Goal: Information Seeking & Learning: Understand process/instructions

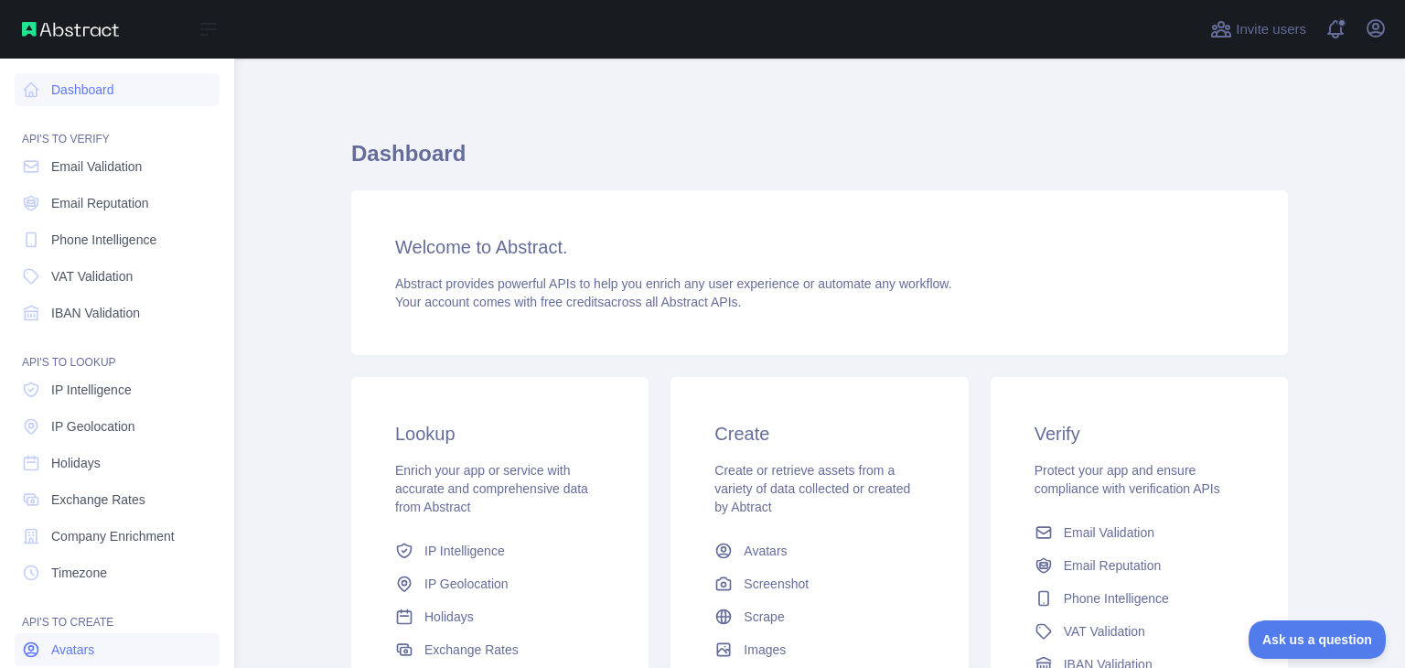
click at [370, 23] on div at bounding box center [717, 29] width 936 height 59
click at [216, 32] on icon at bounding box center [209, 29] width 22 height 22
click at [59, 24] on img at bounding box center [70, 29] width 97 height 15
click at [39, 30] on img at bounding box center [70, 29] width 97 height 15
click at [48, 94] on link "Dashboard" at bounding box center [117, 89] width 205 height 33
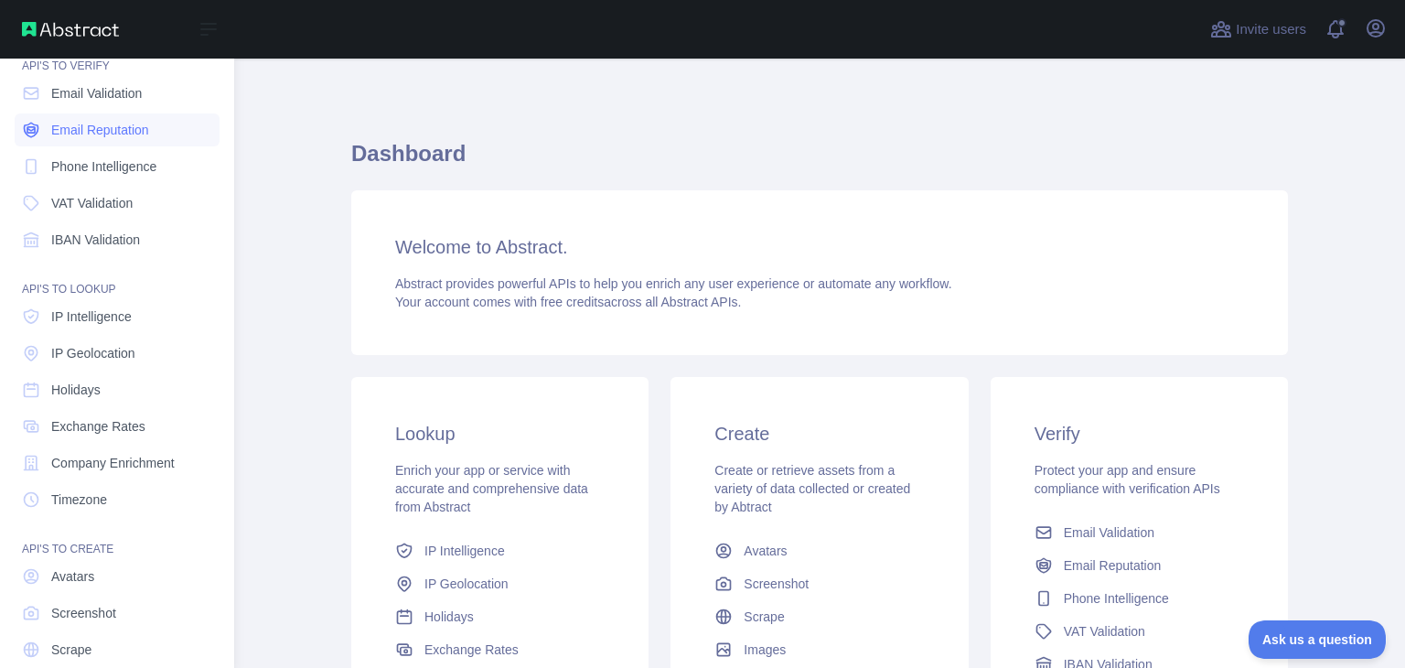
scroll to position [137, 0]
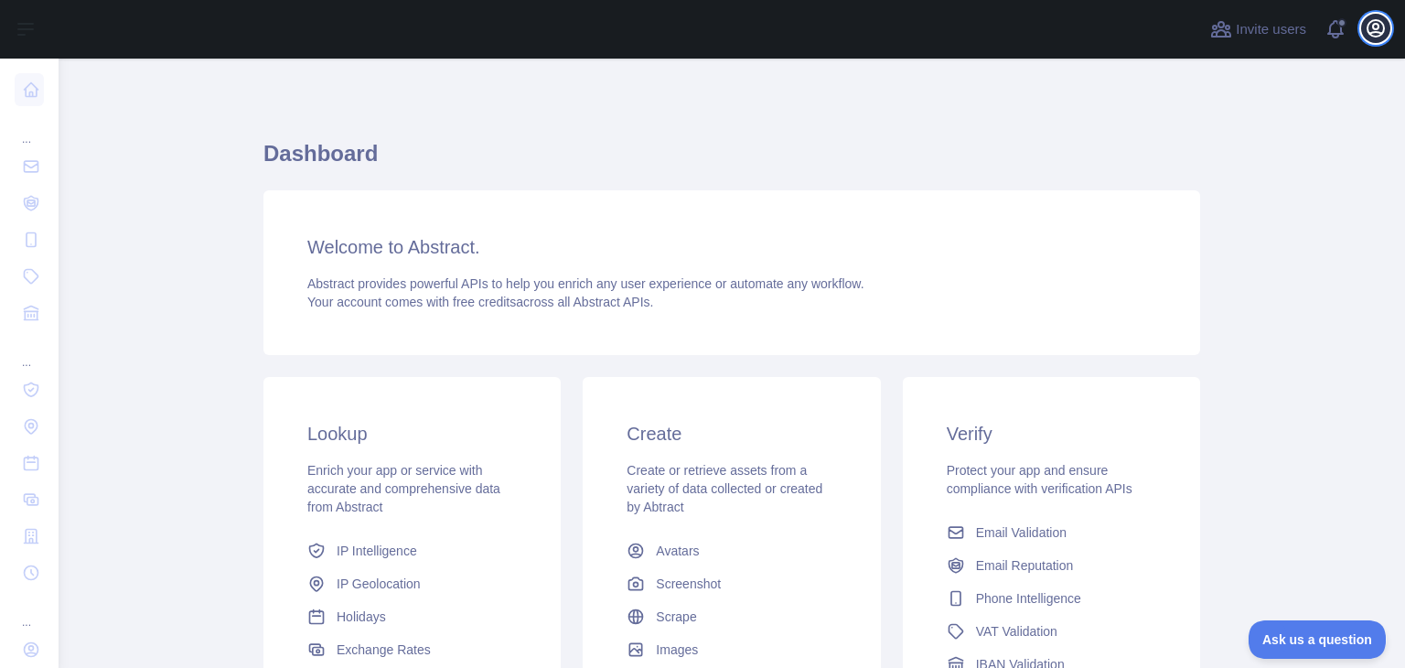
click at [1380, 38] on icon "button" at bounding box center [1376, 28] width 22 height 22
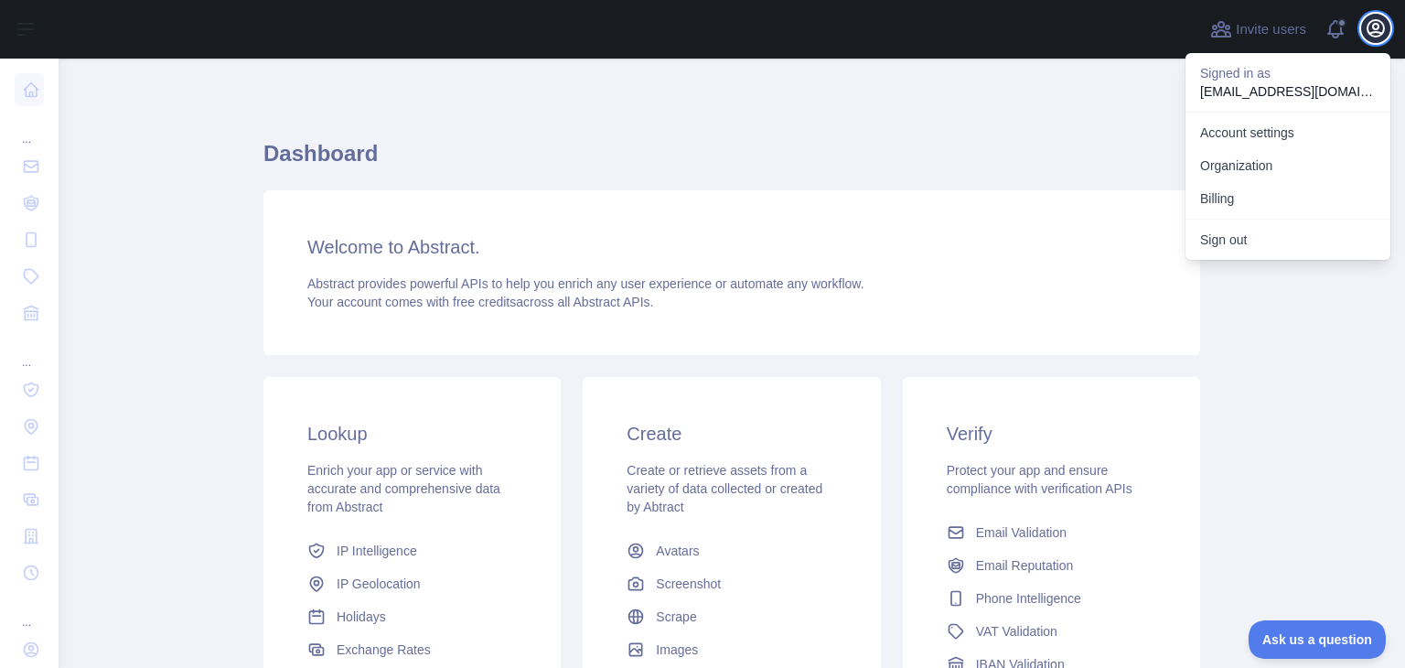
click at [1380, 38] on icon "button" at bounding box center [1376, 28] width 22 height 22
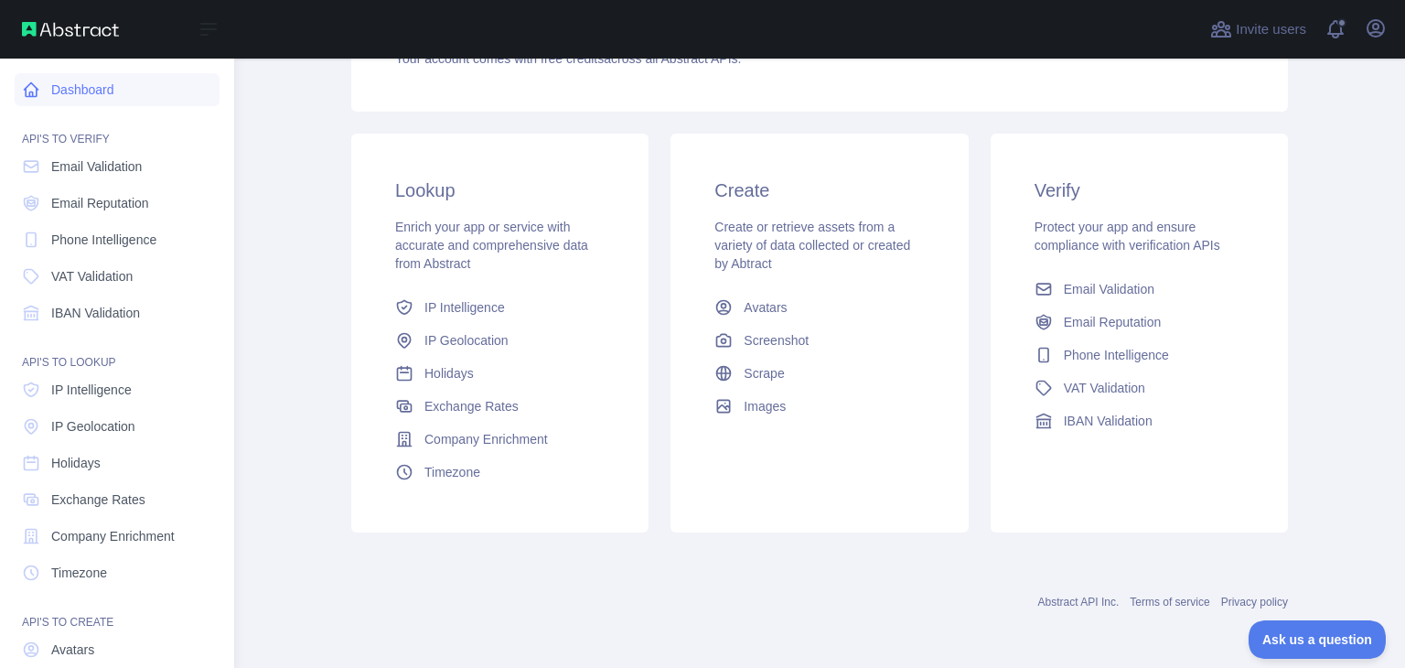
click at [57, 91] on link "Dashboard" at bounding box center [117, 89] width 205 height 33
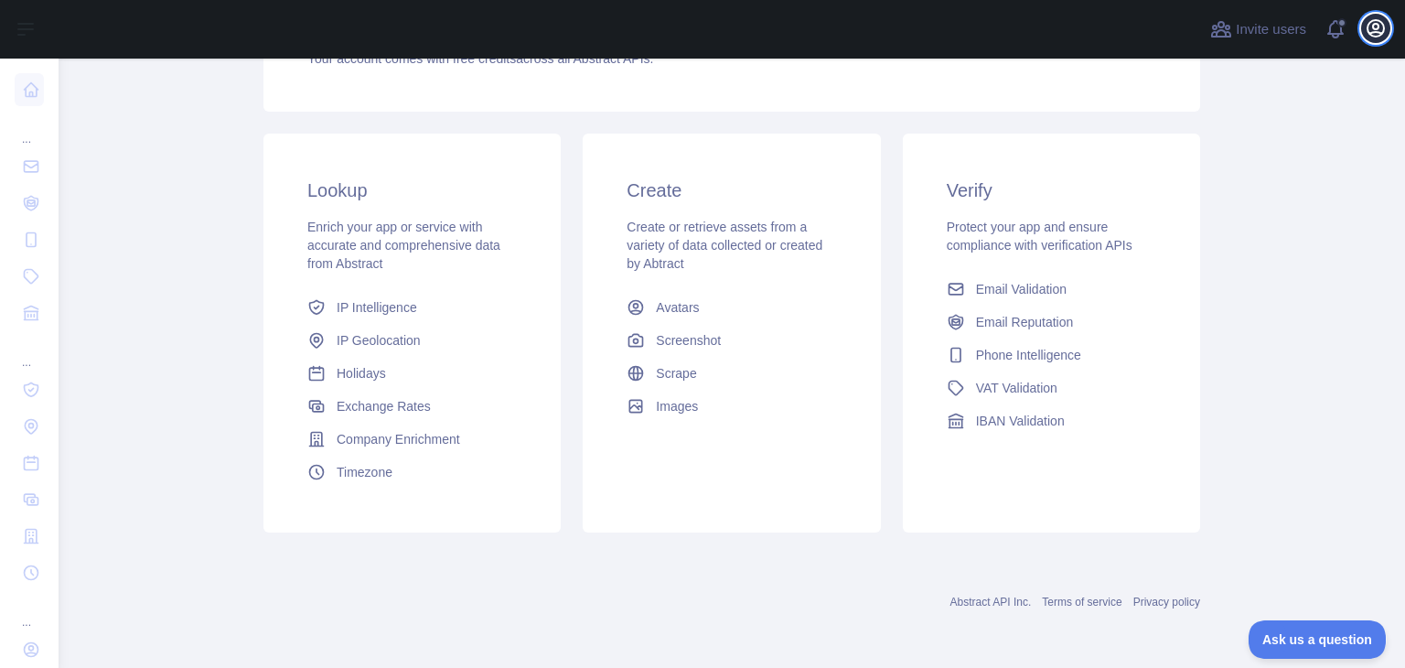
click at [1365, 32] on icon "button" at bounding box center [1376, 28] width 22 height 22
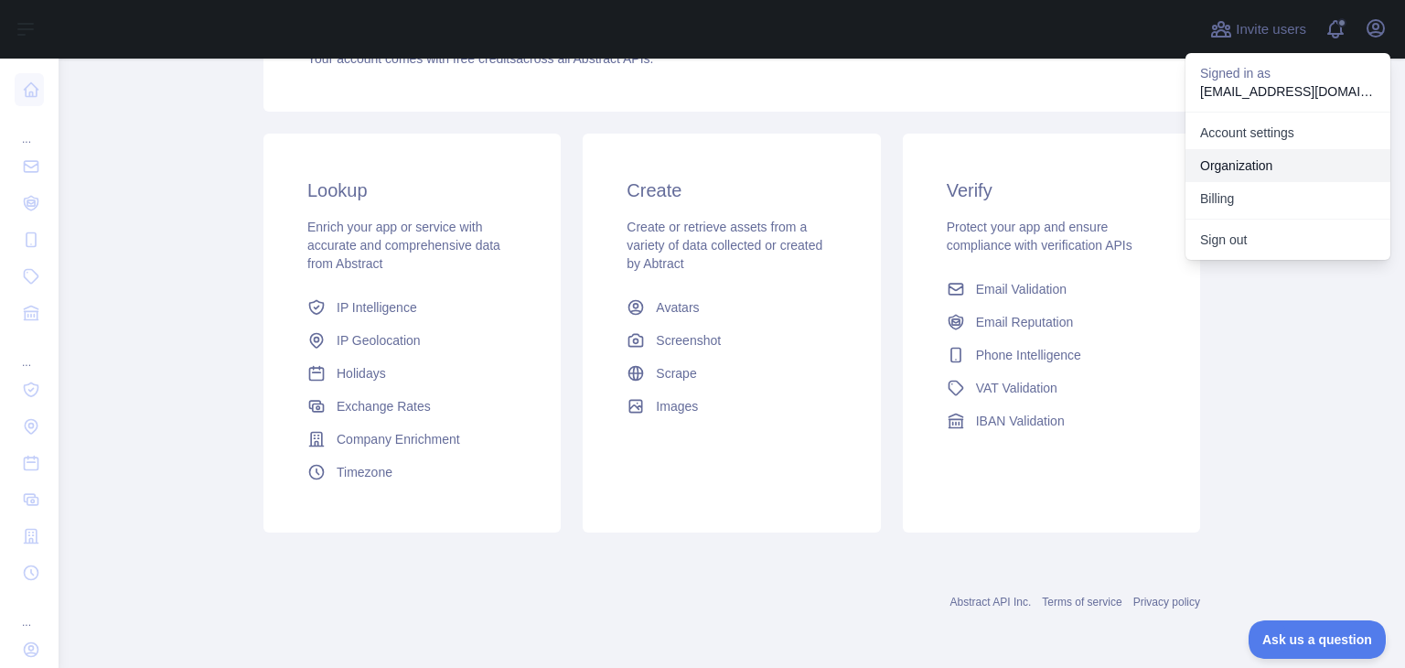
click at [1251, 161] on link "Organization" at bounding box center [1288, 165] width 205 height 33
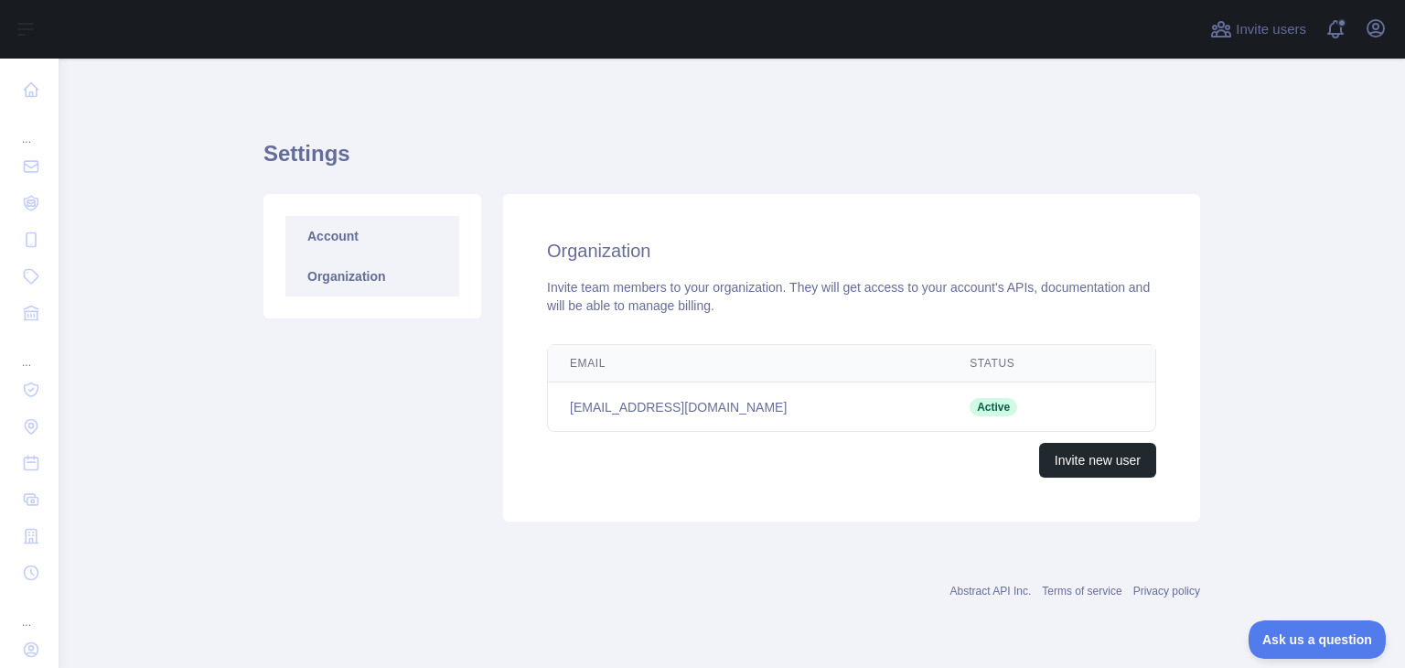
click at [333, 242] on link "Account" at bounding box center [372, 236] width 174 height 40
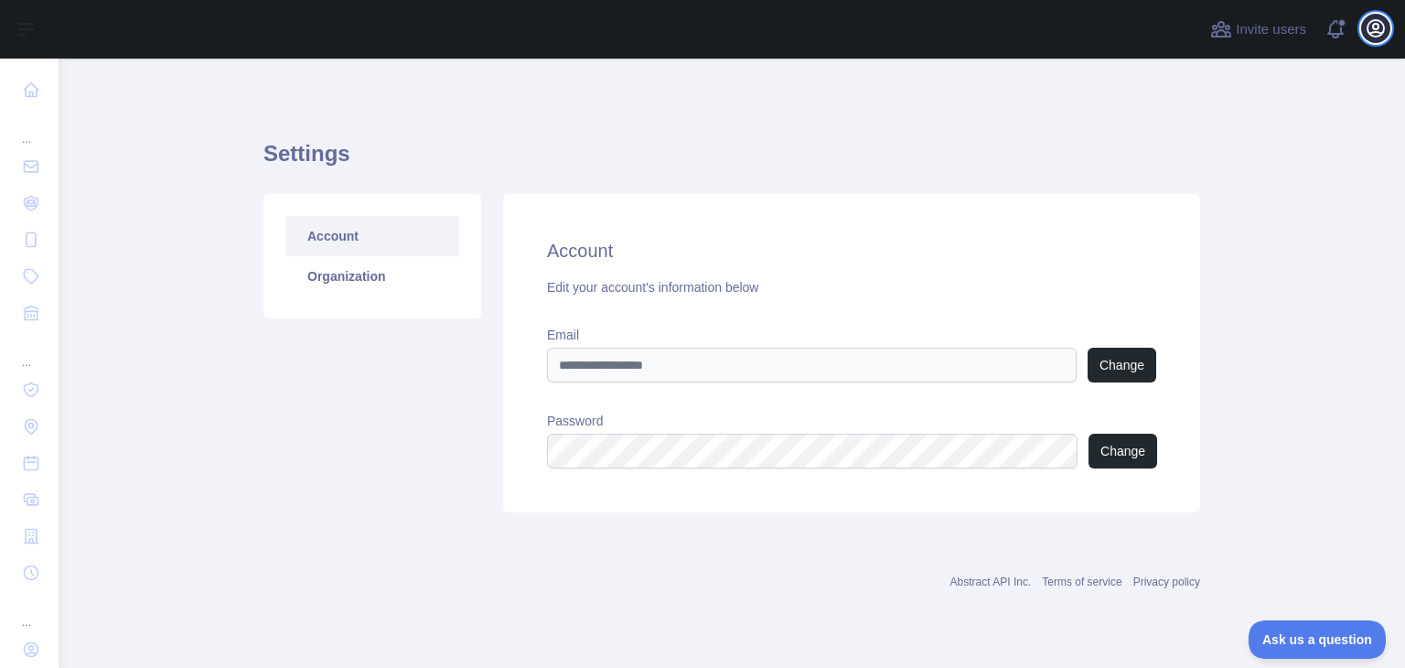
click at [1385, 34] on icon "button" at bounding box center [1376, 28] width 22 height 22
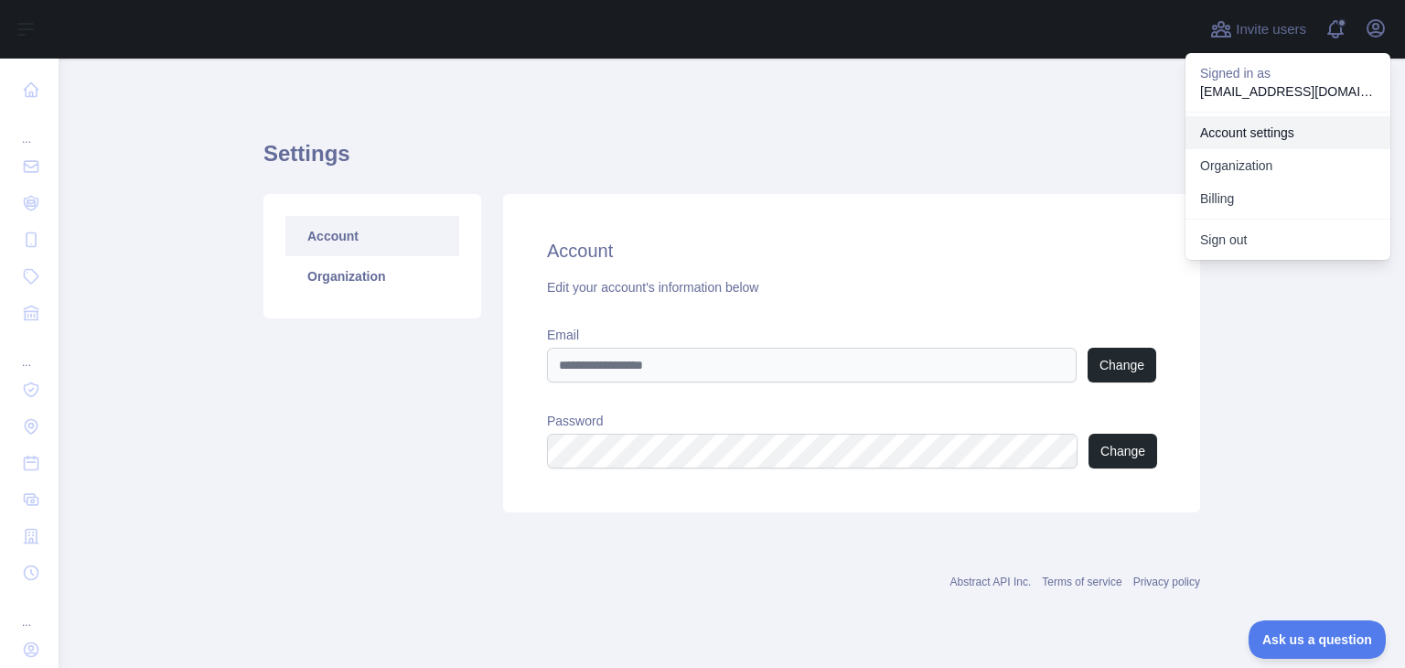
click at [1268, 129] on link "Account settings" at bounding box center [1288, 132] width 205 height 33
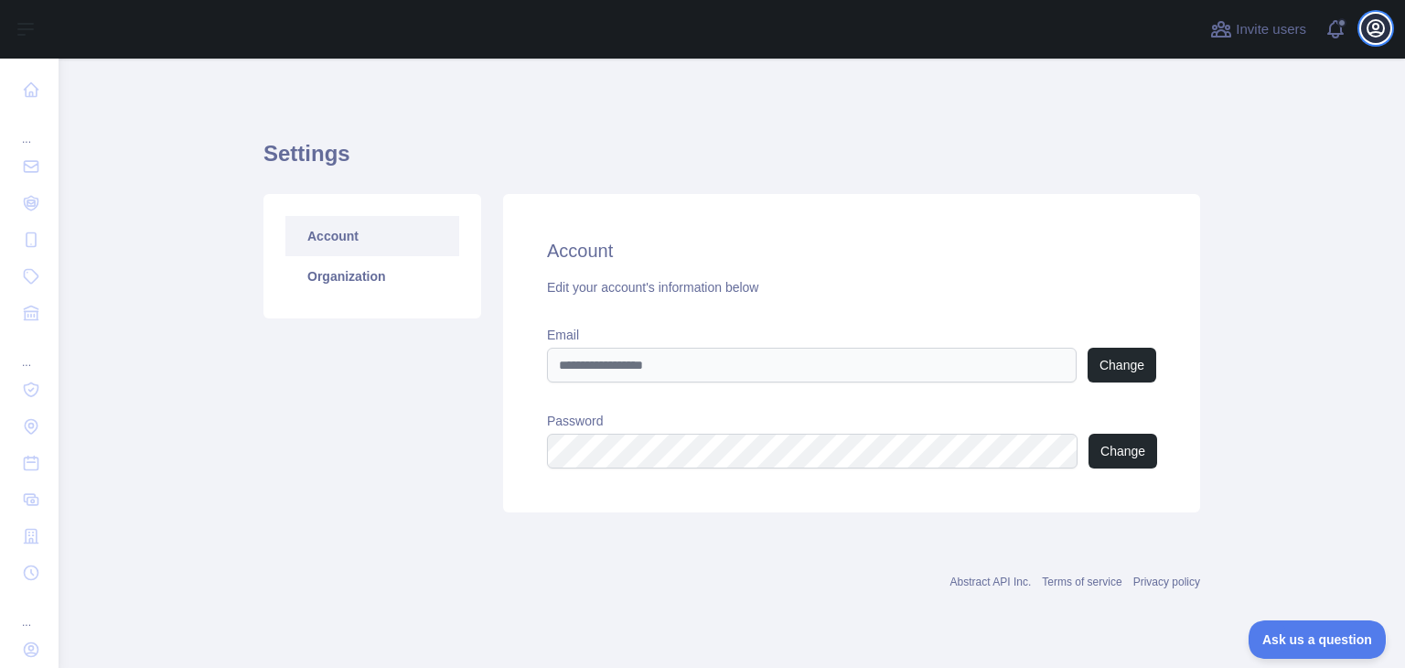
click at [1385, 38] on icon "button" at bounding box center [1376, 28] width 22 height 22
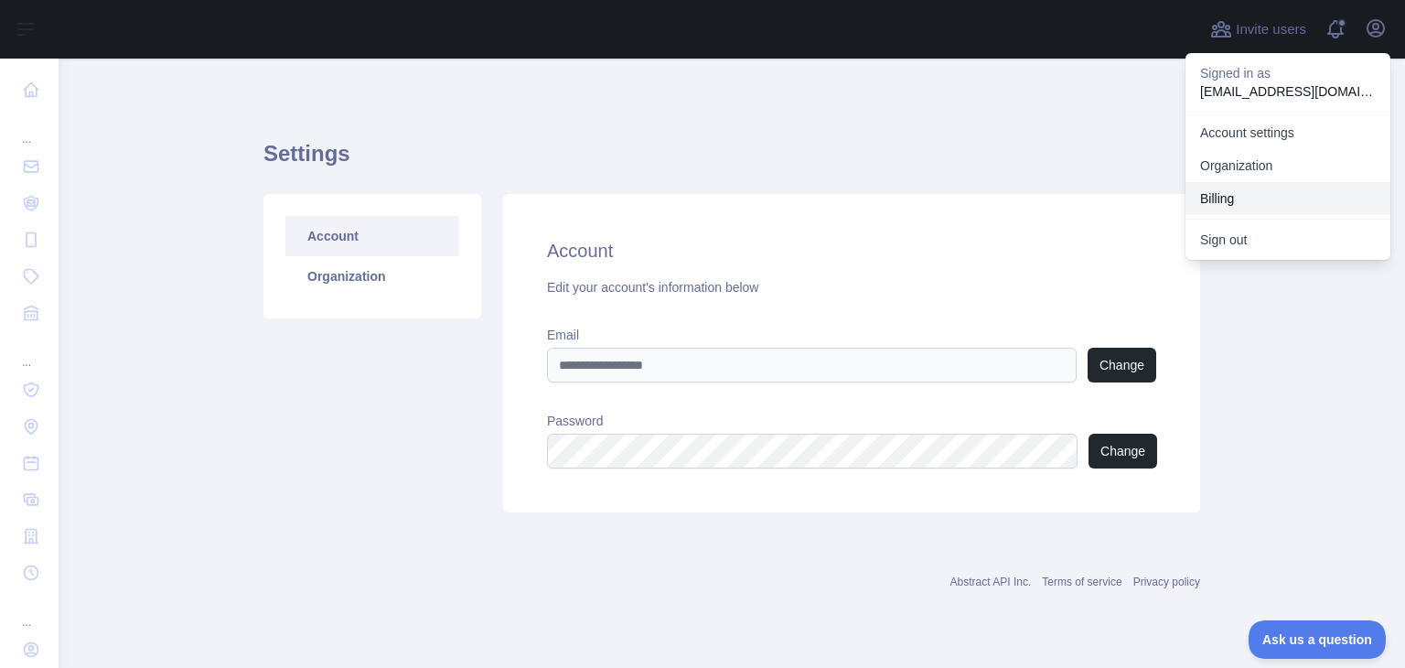
click at [1216, 202] on button "Billing" at bounding box center [1288, 198] width 205 height 33
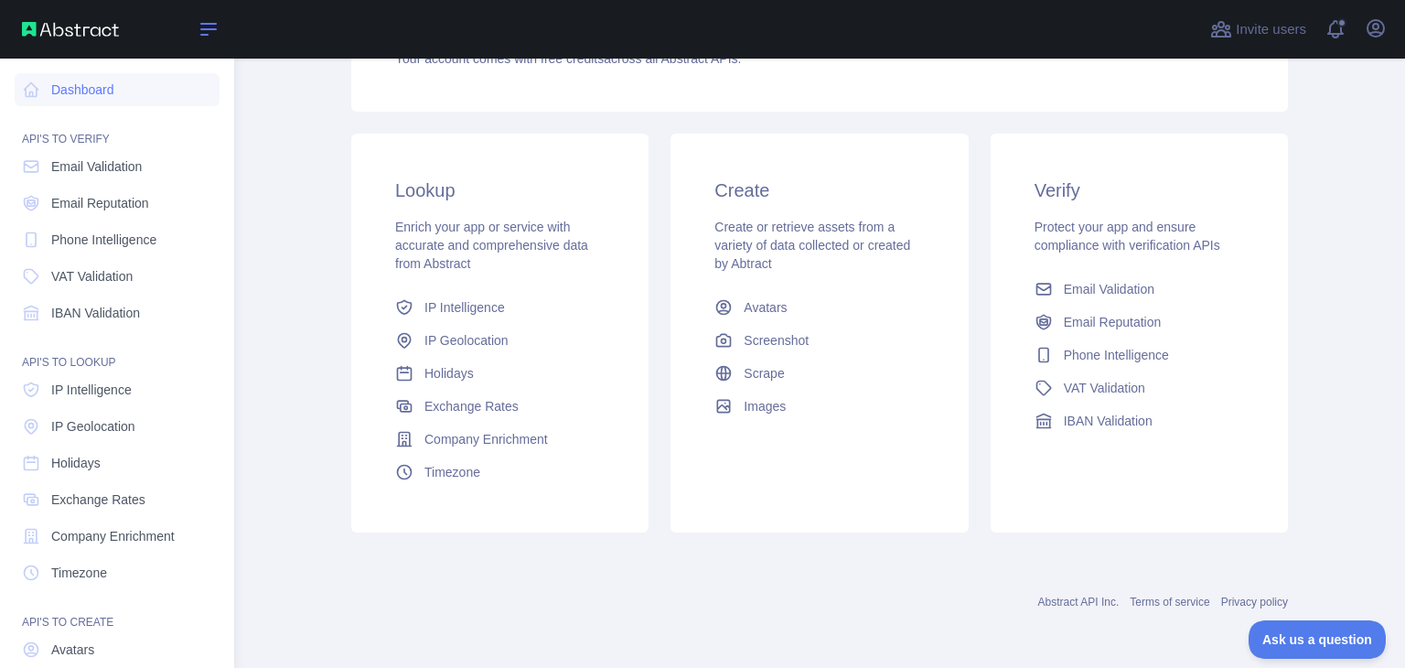
click at [208, 33] on icon at bounding box center [209, 29] width 22 height 22
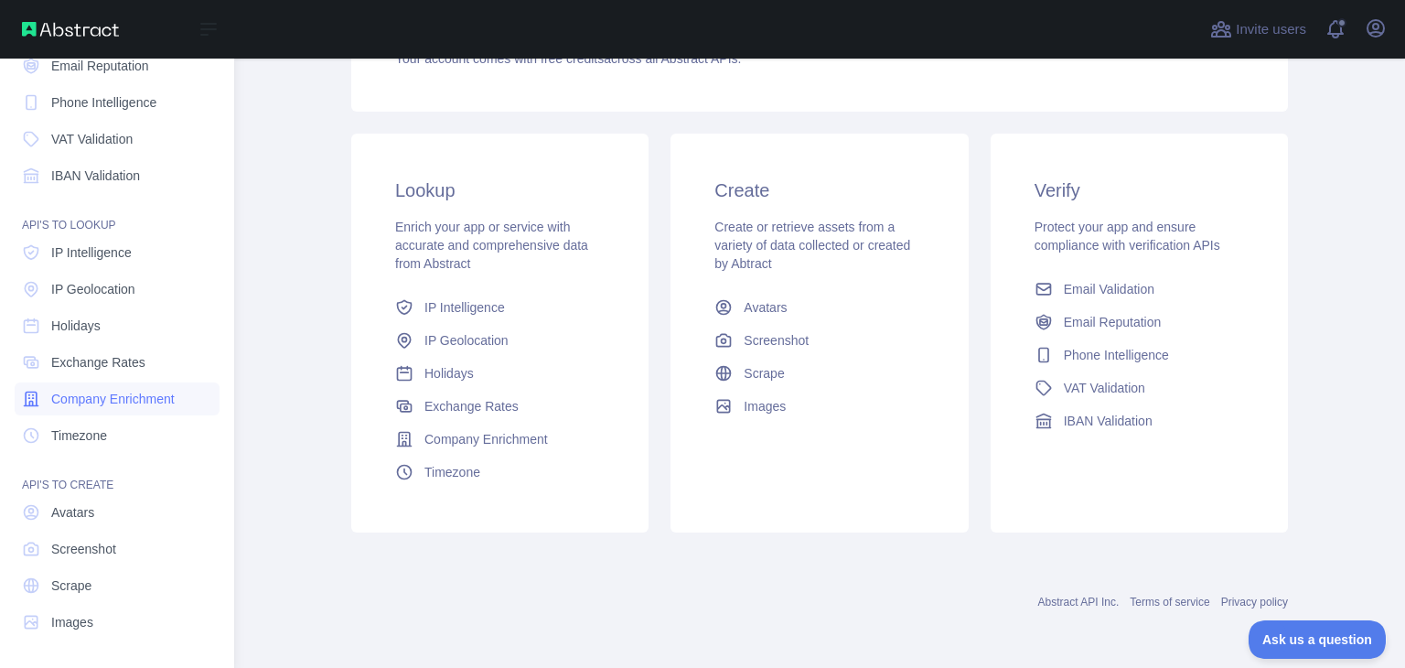
click at [110, 400] on span "Company Enrichment" at bounding box center [112, 399] width 123 height 18
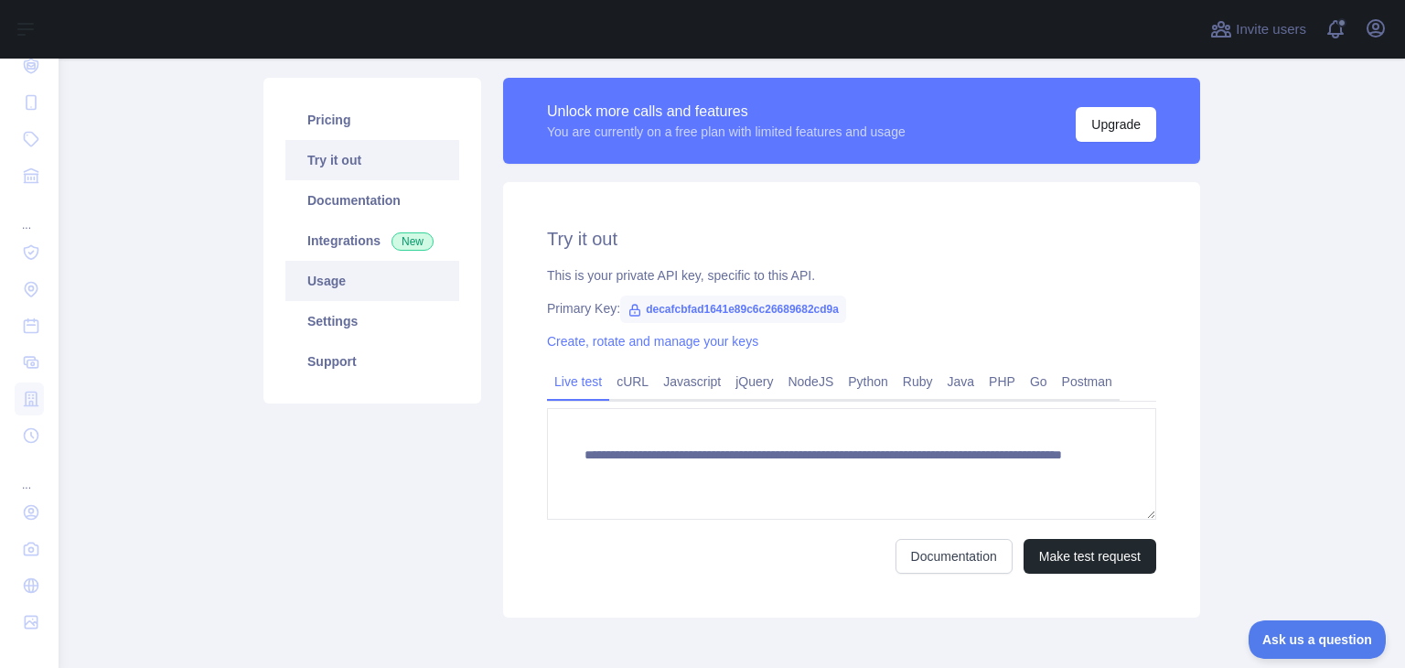
scroll to position [200, 0]
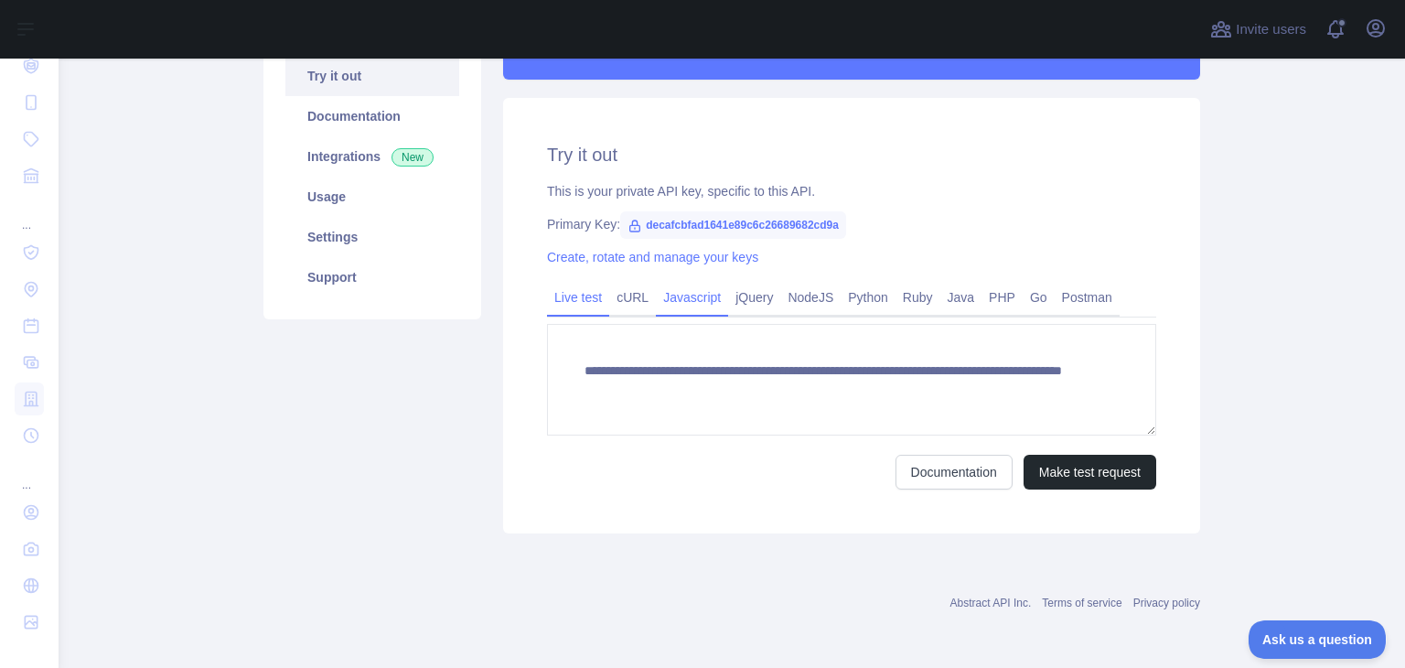
click at [689, 286] on link "Javascript" at bounding box center [692, 297] width 72 height 29
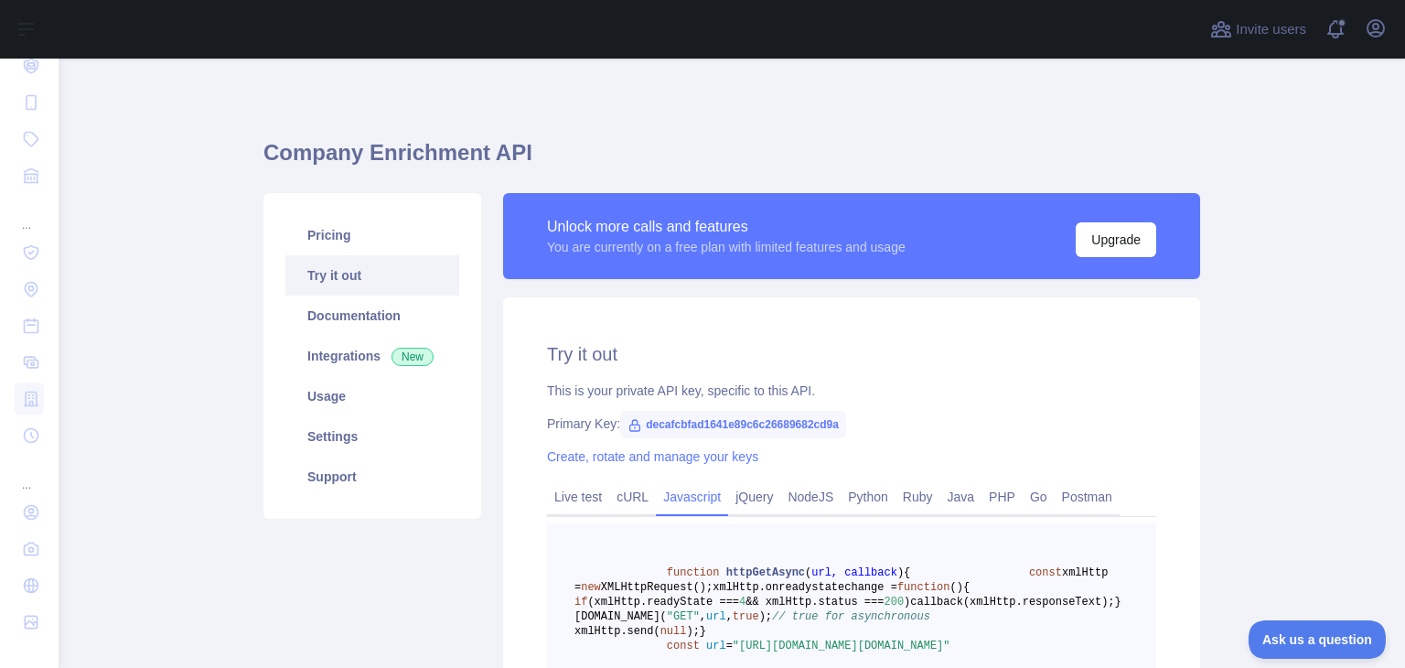
scroll to position [0, 0]
click at [345, 319] on link "Documentation" at bounding box center [372, 316] width 174 height 40
click at [351, 312] on link "Documentation" at bounding box center [372, 316] width 174 height 40
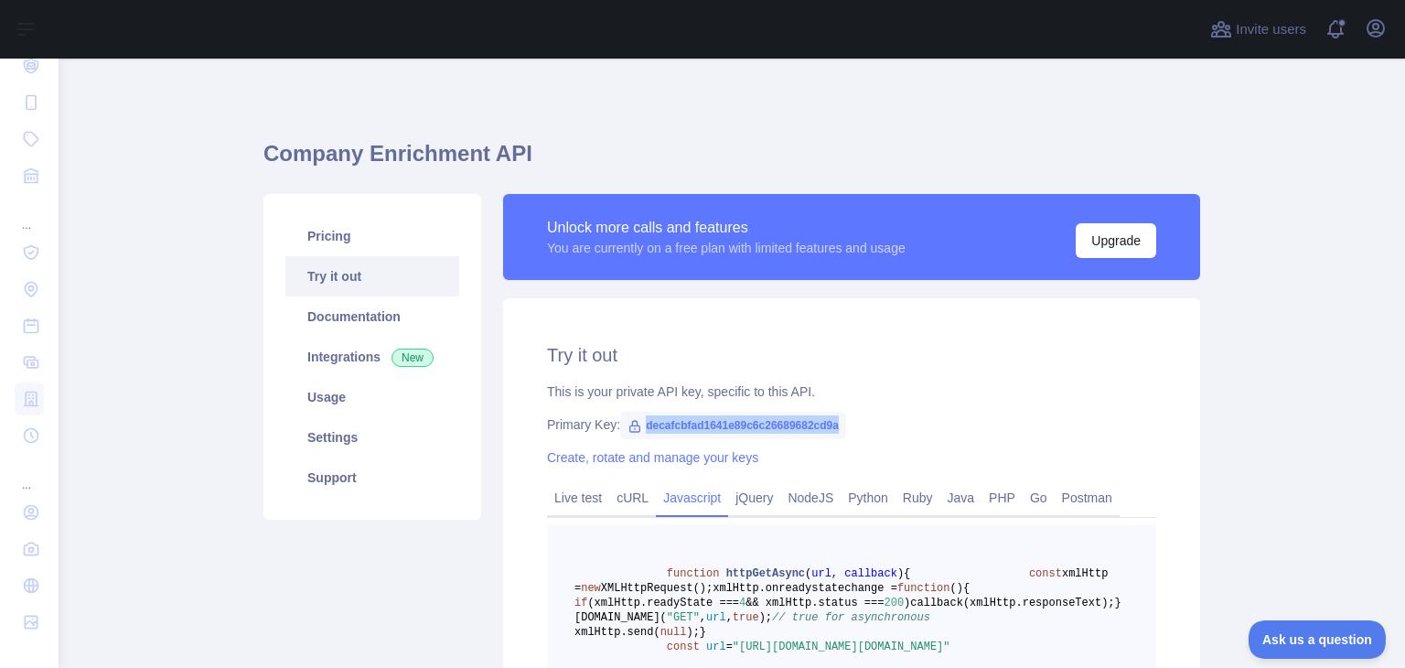
drag, startPoint x: 634, startPoint y: 427, endPoint x: 828, endPoint y: 423, distance: 194.0
click at [828, 423] on span "decafcbfad1641e89c6c26689682cd9a" at bounding box center [733, 425] width 226 height 27
copy span "decafcbfad1641e89c6c26689682cd9a"
